Goal: Navigation & Orientation: Find specific page/section

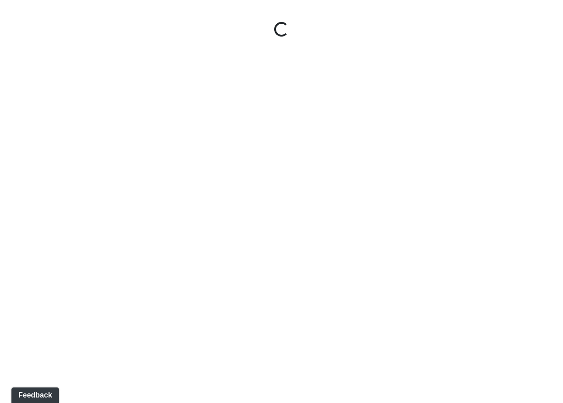
select select "rF9Y2TWouUAfWVEd1Berio"
select select "4RaHTiPXkmhnUPAV7KL21M"
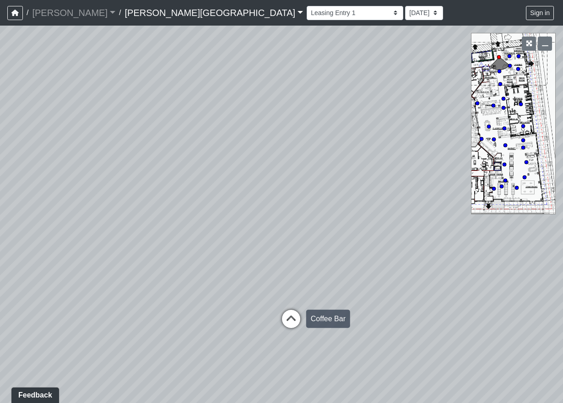
click at [290, 317] on icon at bounding box center [290, 323] width 27 height 27
select select "38CsLPz8VkCK2QiTdw7us5"
select select "4RaHTiPXkmhnUPAV7KL21M"
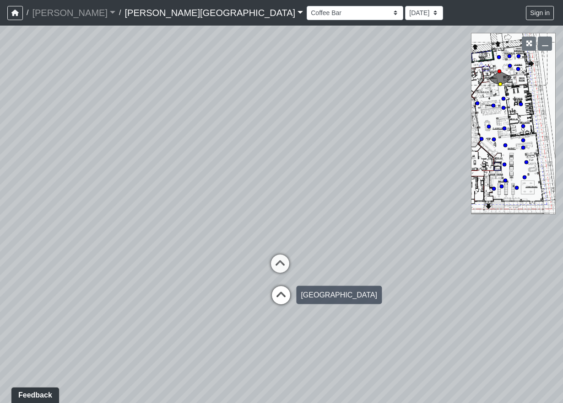
click at [277, 290] on icon at bounding box center [280, 299] width 27 height 27
select select "fQnBjVeiMrqPP1So3yU64i"
select select "4RaHTiPXkmhnUPAV7KL21M"
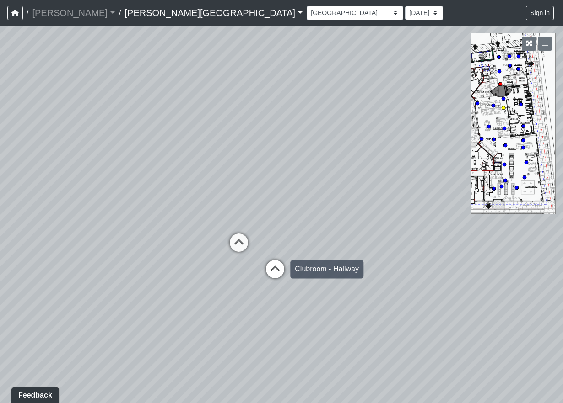
click at [276, 269] on icon at bounding box center [274, 273] width 27 height 27
select select "8q9YC6QBXw8oFapXUtbMKw"
select select "4RaHTiPXkmhnUPAV7KL21M"
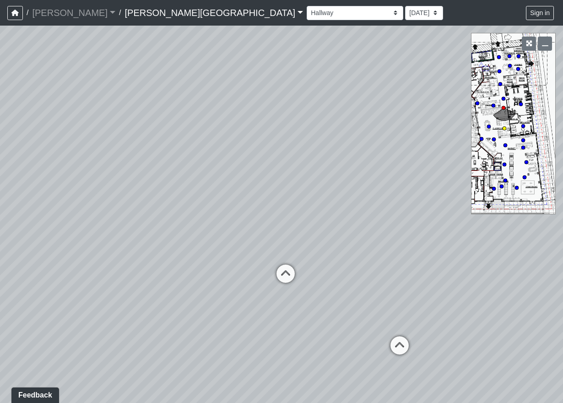
click at [285, 274] on icon at bounding box center [285, 278] width 27 height 27
select select "85yt19wMgVAyb4M3P1Anog"
select select "4RaHTiPXkmhnUPAV7KL21M"
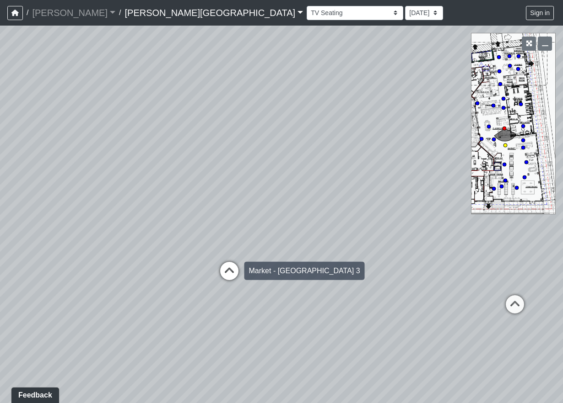
click at [233, 275] on icon at bounding box center [228, 275] width 27 height 27
select select "8eGugpUJ7mA5qJDwsm4SsZ"
select select "4RaHTiPXkmhnUPAV7KL21M"
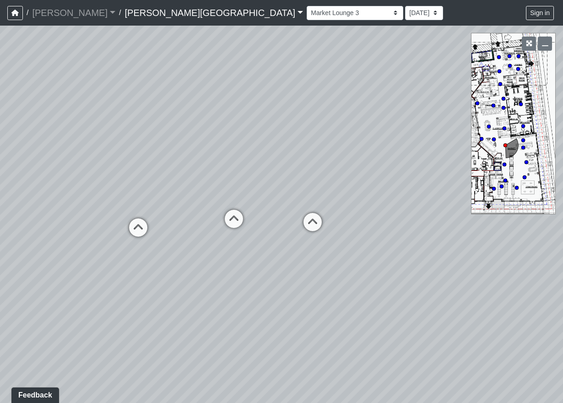
drag, startPoint x: 117, startPoint y: 263, endPoint x: -11, endPoint y: 146, distance: 173.2
click at [0, 146] on html "/ [PERSON_NAME] Loading... / [PERSON_NAME][GEOGRAPHIC_DATA] [PERSON_NAME][GEOGR…" at bounding box center [281, 201] width 563 height 403
drag, startPoint x: 348, startPoint y: 179, endPoint x: 62, endPoint y: 161, distance: 286.4
click at [62, 161] on div "Loading... Coffee Bar Loading... [GEOGRAPHIC_DATA] Loading... Leasing Entry 1 L…" at bounding box center [281, 215] width 563 height 378
drag, startPoint x: 284, startPoint y: 159, endPoint x: 134, endPoint y: 170, distance: 150.4
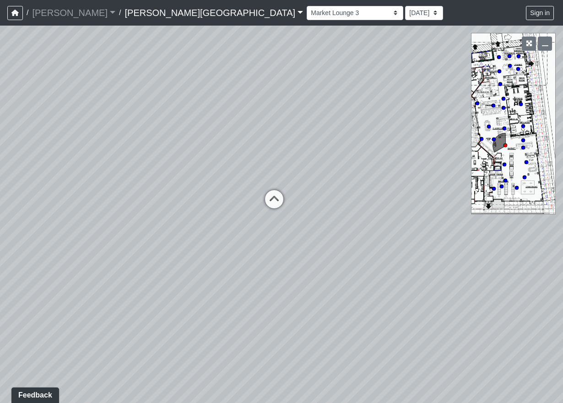
click at [134, 170] on div "Loading... Coffee Bar Loading... [GEOGRAPHIC_DATA] Loading... Leasing Entry 1 L…" at bounding box center [281, 215] width 563 height 378
drag, startPoint x: 402, startPoint y: 197, endPoint x: 283, endPoint y: 253, distance: 131.8
click at [283, 253] on div "Loading... Coffee Bar Loading... [GEOGRAPHIC_DATA] Loading... Leasing Entry 1 L…" at bounding box center [281, 215] width 563 height 378
